Goal: Information Seeking & Learning: Learn about a topic

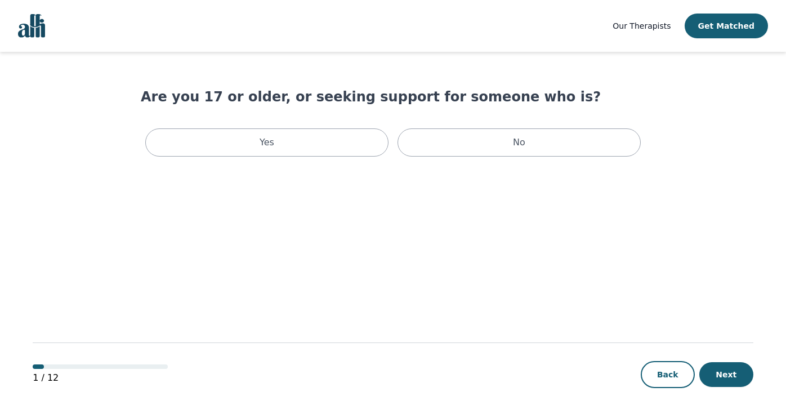
click at [658, 25] on span "Our Therapists" at bounding box center [642, 25] width 58 height 9
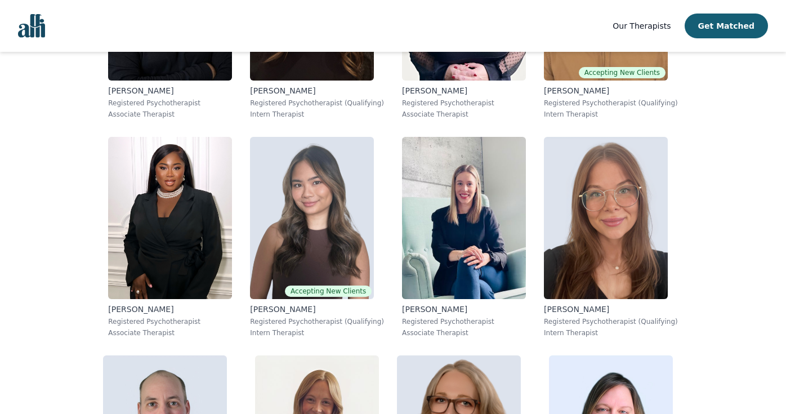
scroll to position [3446, 0]
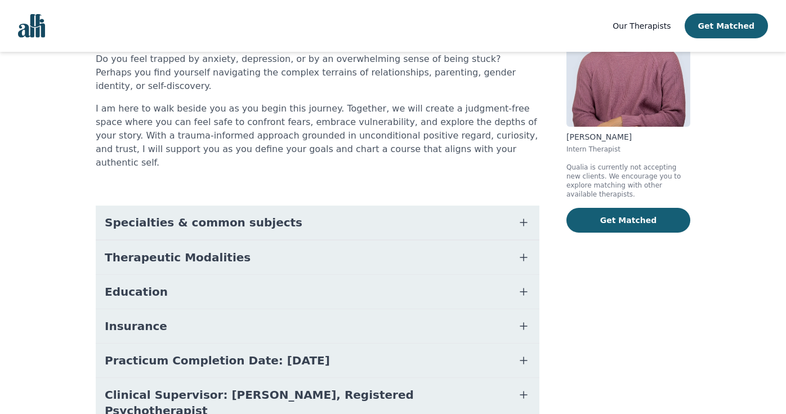
scroll to position [139, 0]
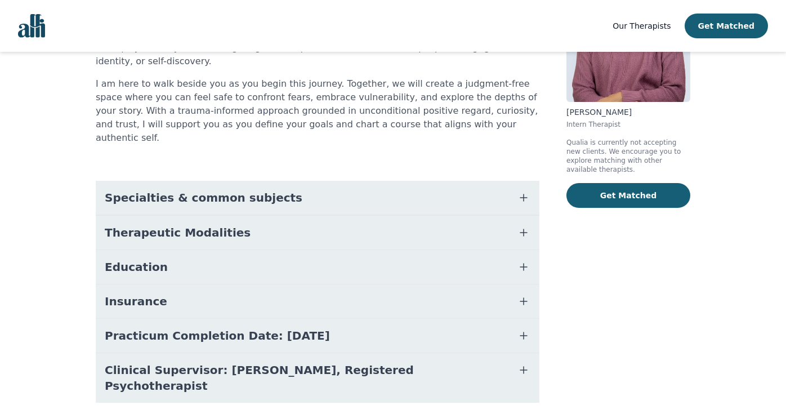
click at [266, 328] on span "Practicum Completion Date: [DATE]" at bounding box center [217, 336] width 225 height 16
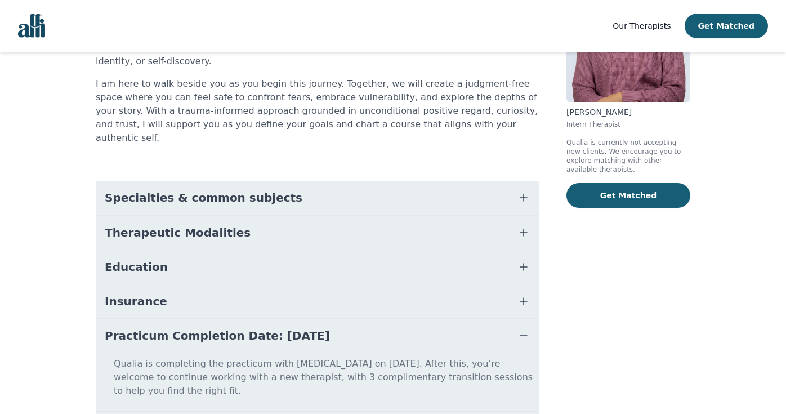
click at [258, 328] on span "Practicum Completion Date: [DATE]" at bounding box center [217, 336] width 225 height 16
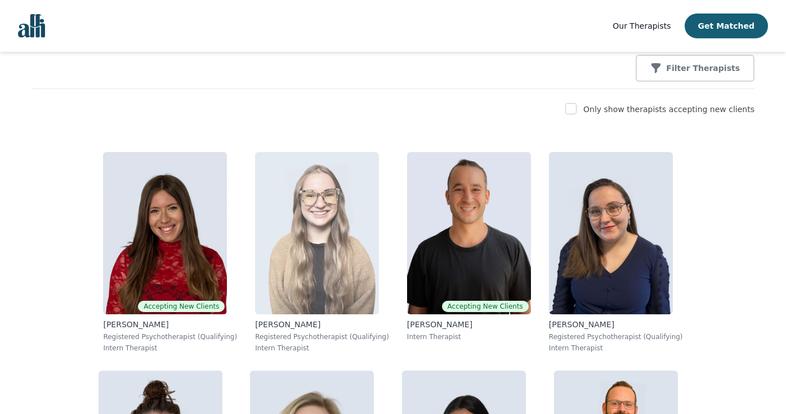
scroll to position [152, 0]
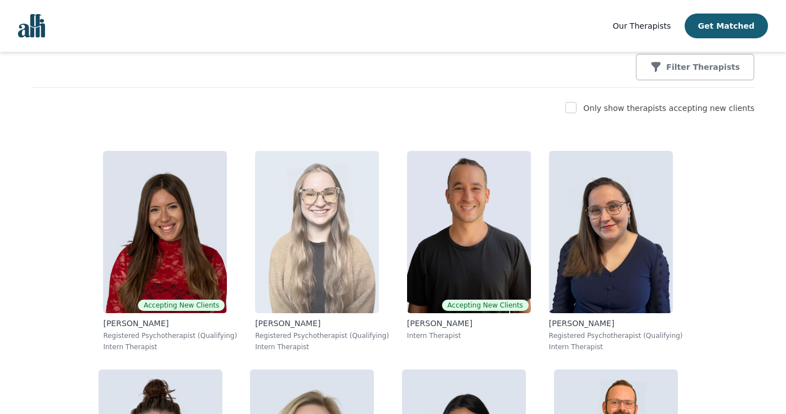
click at [255, 258] on img at bounding box center [317, 232] width 124 height 162
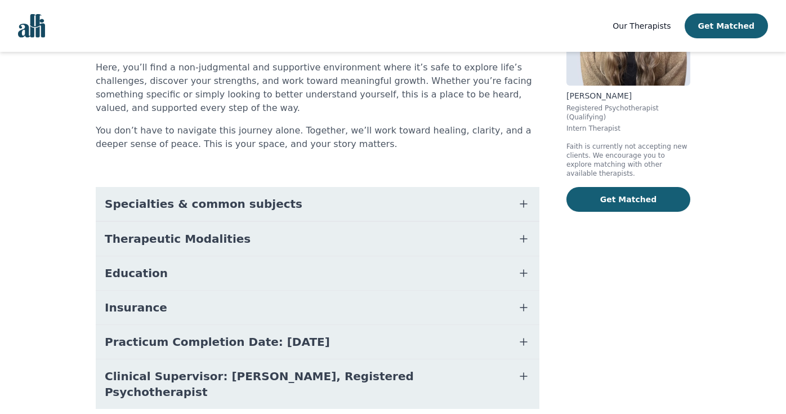
scroll to position [189, 0]
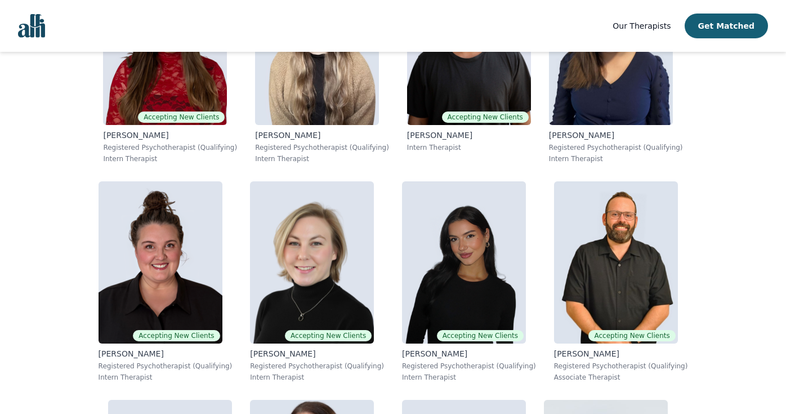
scroll to position [341, 0]
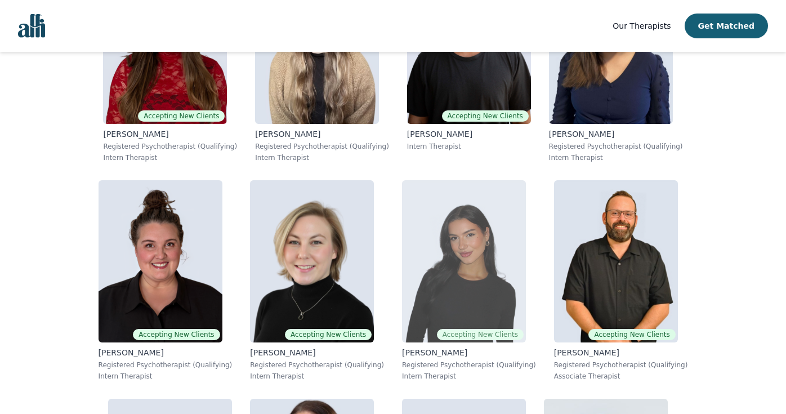
click at [402, 275] on img at bounding box center [464, 261] width 124 height 162
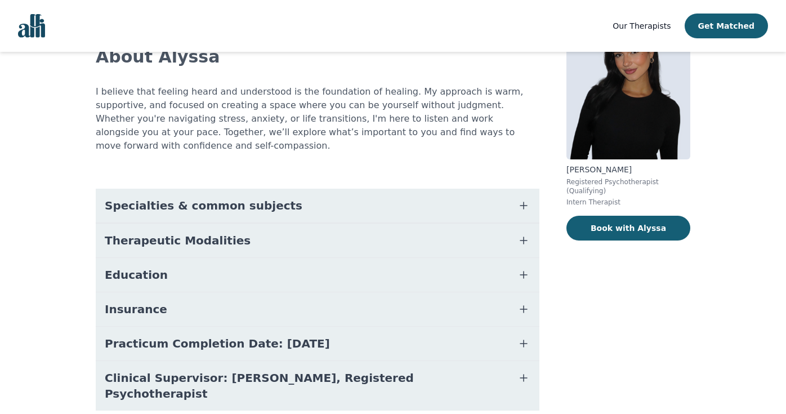
scroll to position [103, 0]
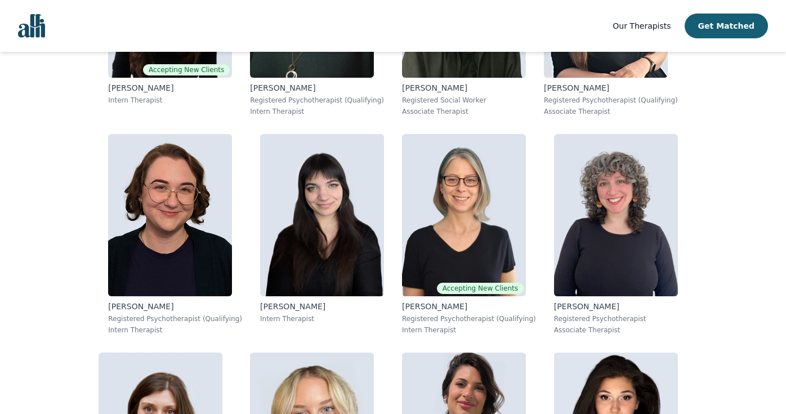
scroll to position [830, 0]
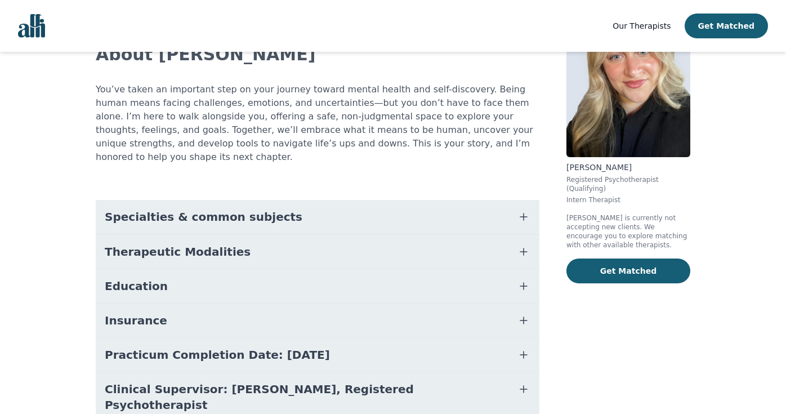
scroll to position [88, 0]
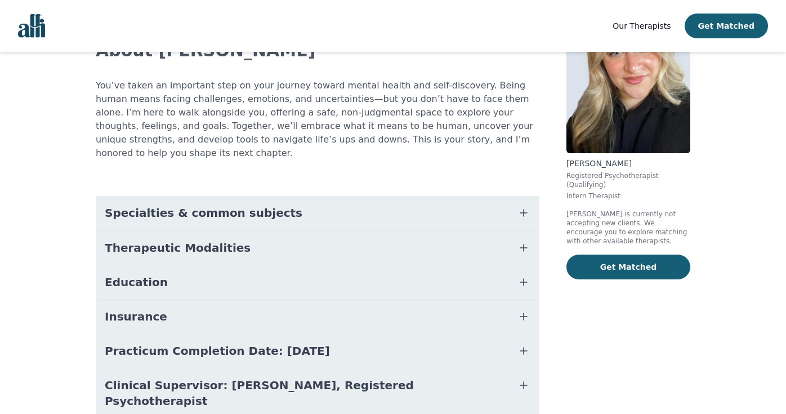
click at [354, 309] on button "Insurance" at bounding box center [318, 317] width 444 height 34
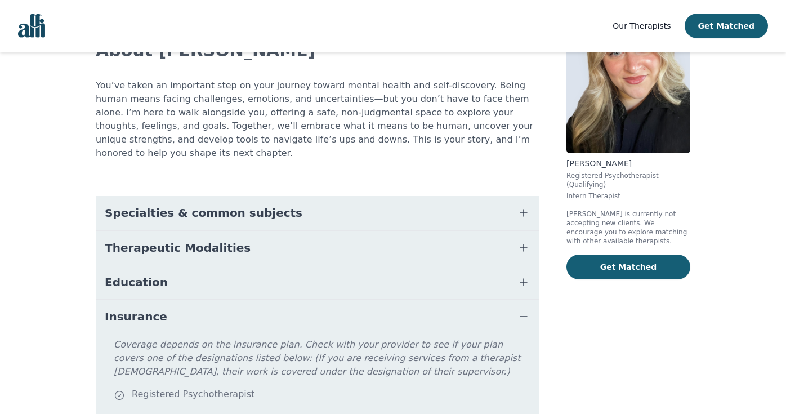
scroll to position [140, 0]
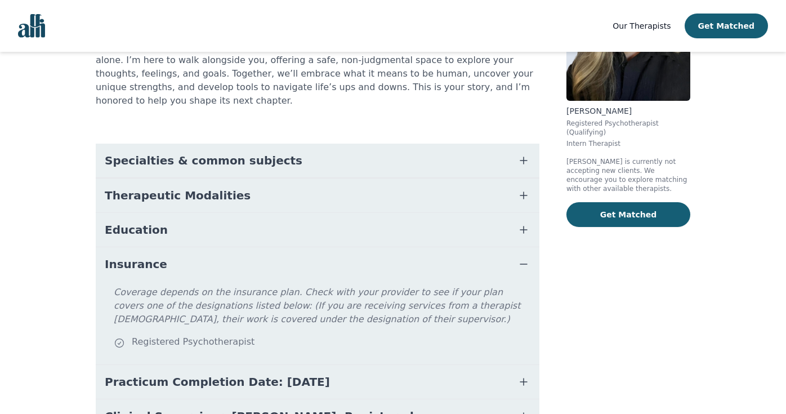
click at [301, 254] on button "Insurance" at bounding box center [318, 264] width 444 height 34
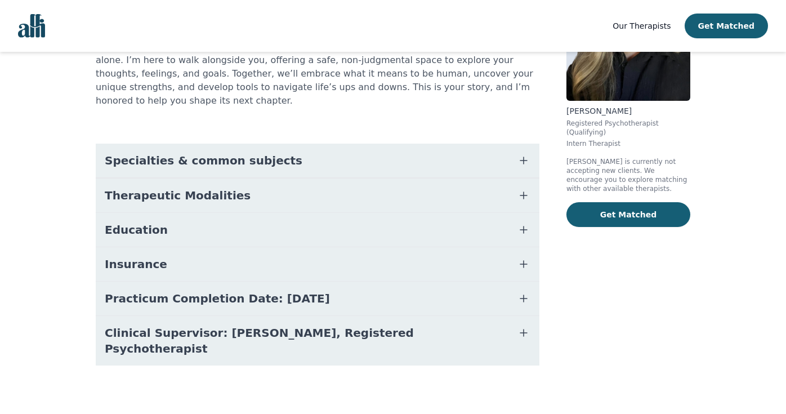
scroll to position [117, 0]
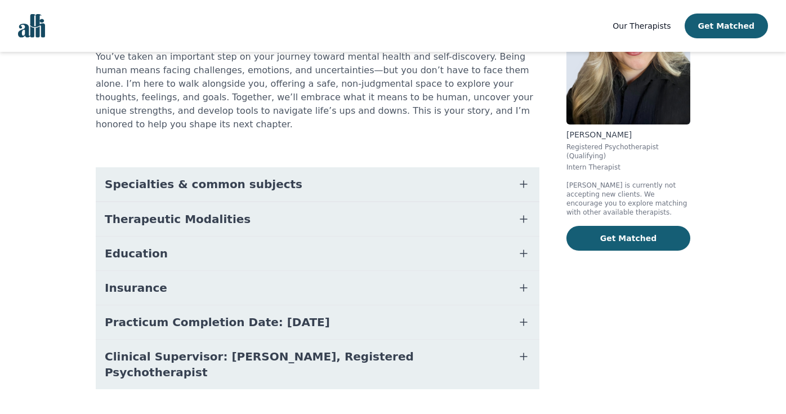
click at [282, 237] on button "Education" at bounding box center [318, 254] width 444 height 34
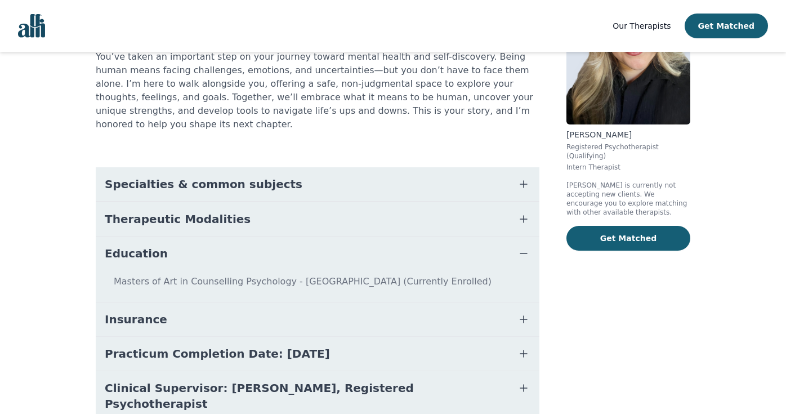
click at [265, 242] on button "Education" at bounding box center [318, 254] width 444 height 34
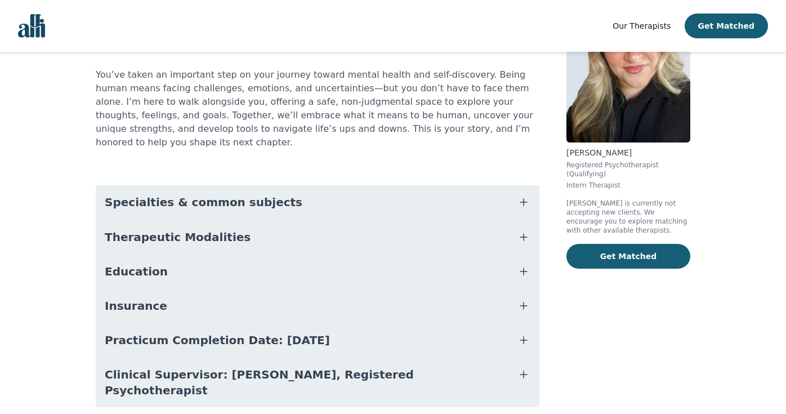
scroll to position [117, 0]
